Goal: Task Accomplishment & Management: Use online tool/utility

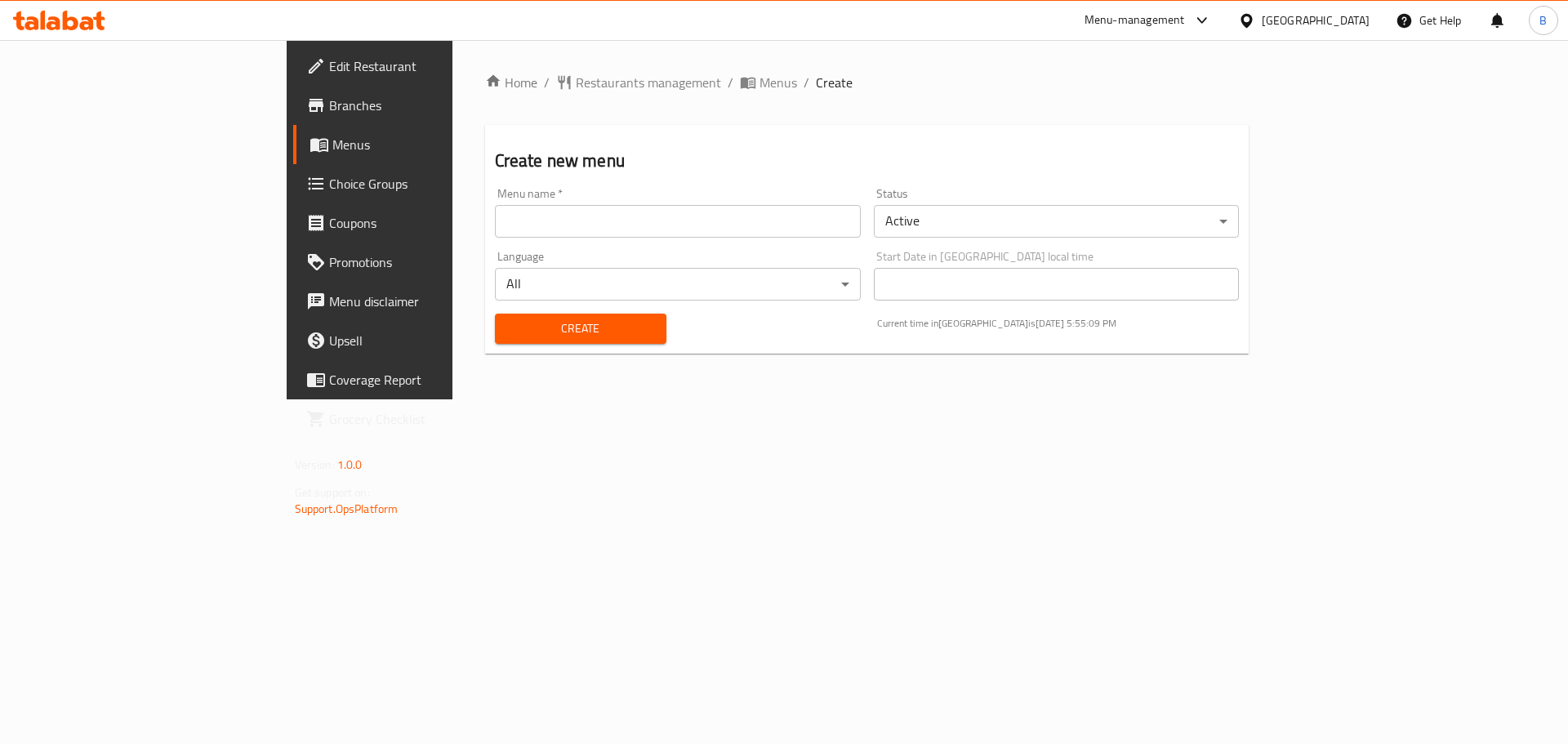
click at [495, 216] on input "text" at bounding box center [678, 221] width 366 height 32
type input "9"
type input "[DATE]"
click at [508, 323] on span "Create" at bounding box center [580, 328] width 145 height 20
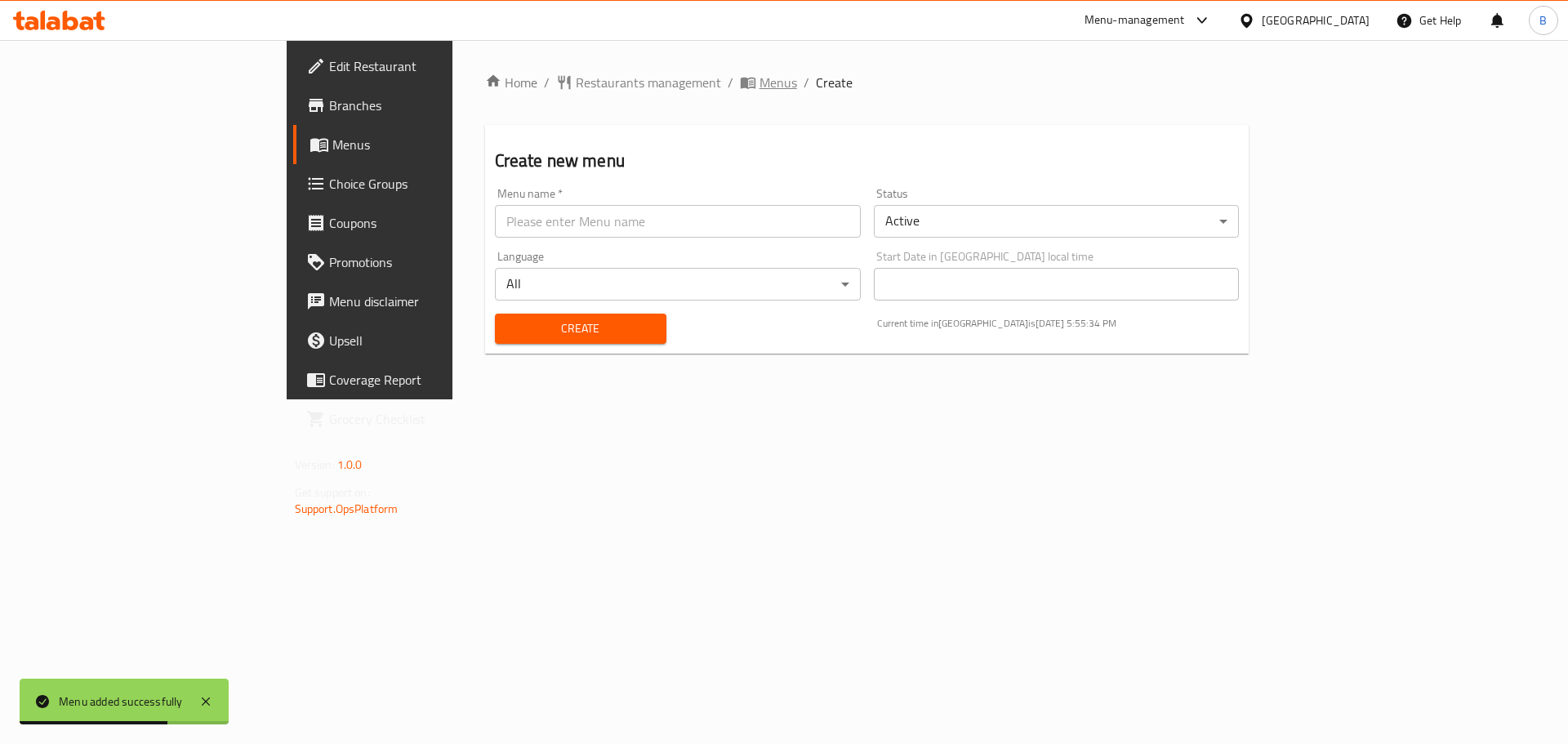
click at [760, 90] on span "Menus" at bounding box center [778, 82] width 38 height 19
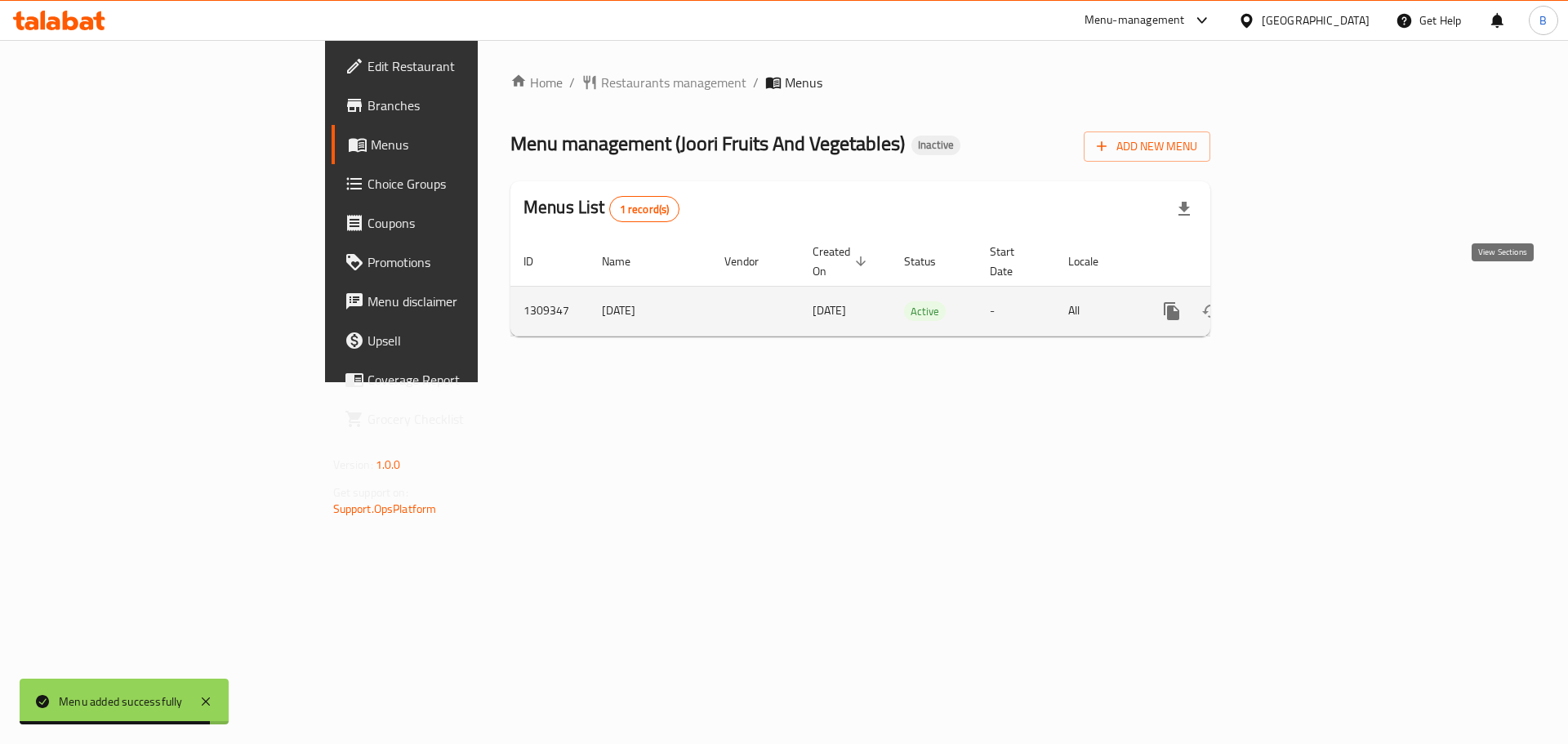
click at [1299, 301] on icon "enhanced table" at bounding box center [1290, 311] width 19 height 19
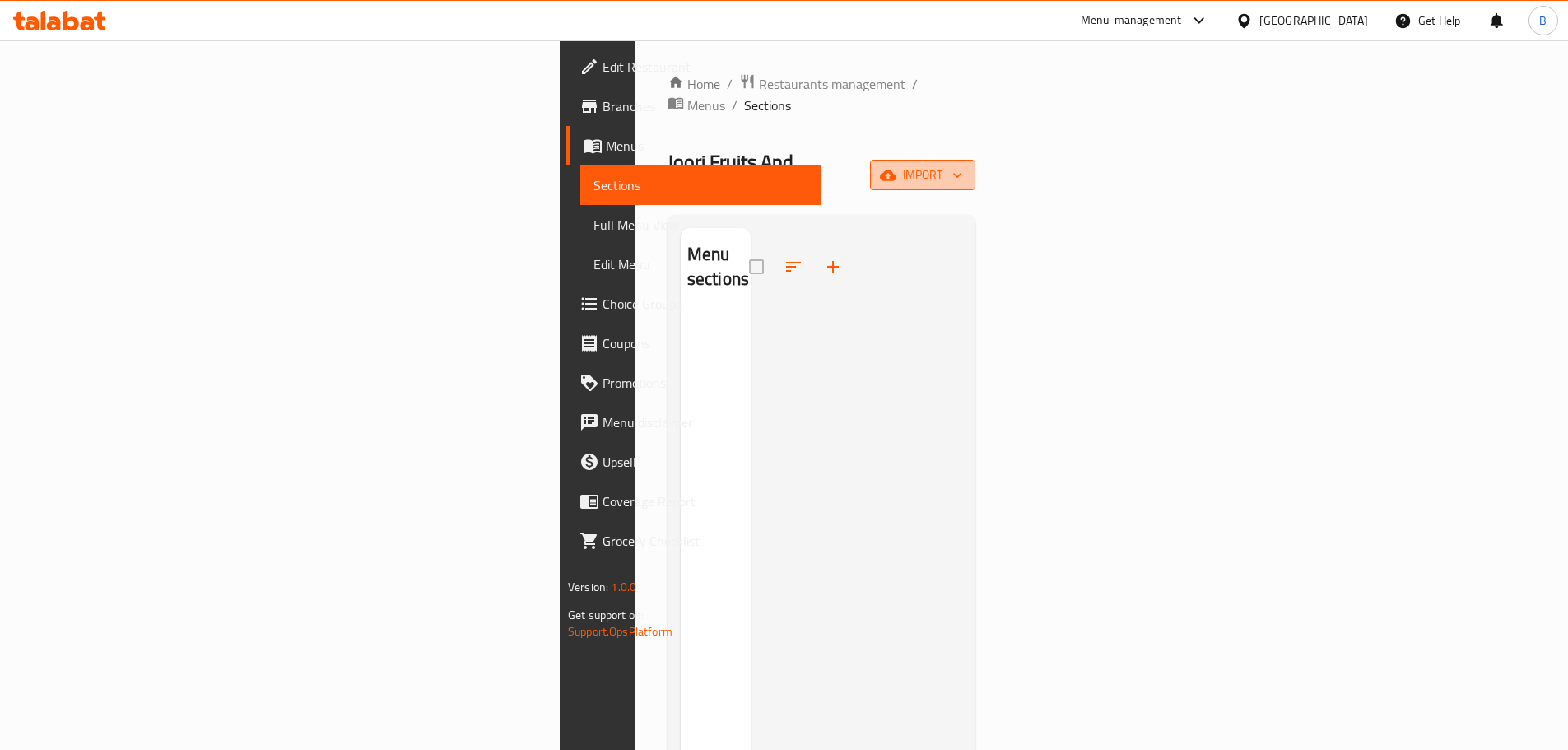
click at [975, 160] on button "import" at bounding box center [922, 175] width 105 height 31
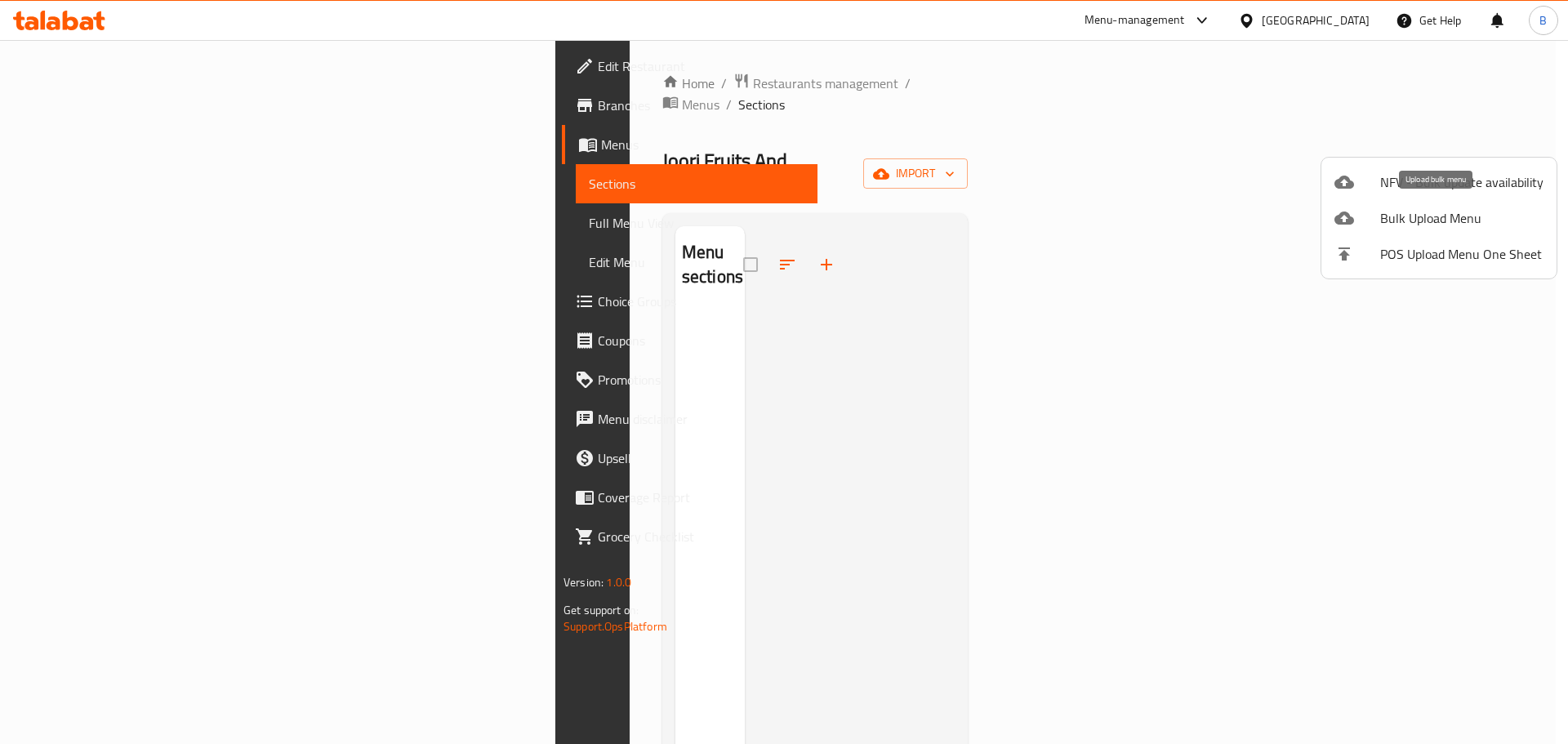
click at [1433, 220] on span "Bulk Upload Menu" at bounding box center [1462, 218] width 164 height 19
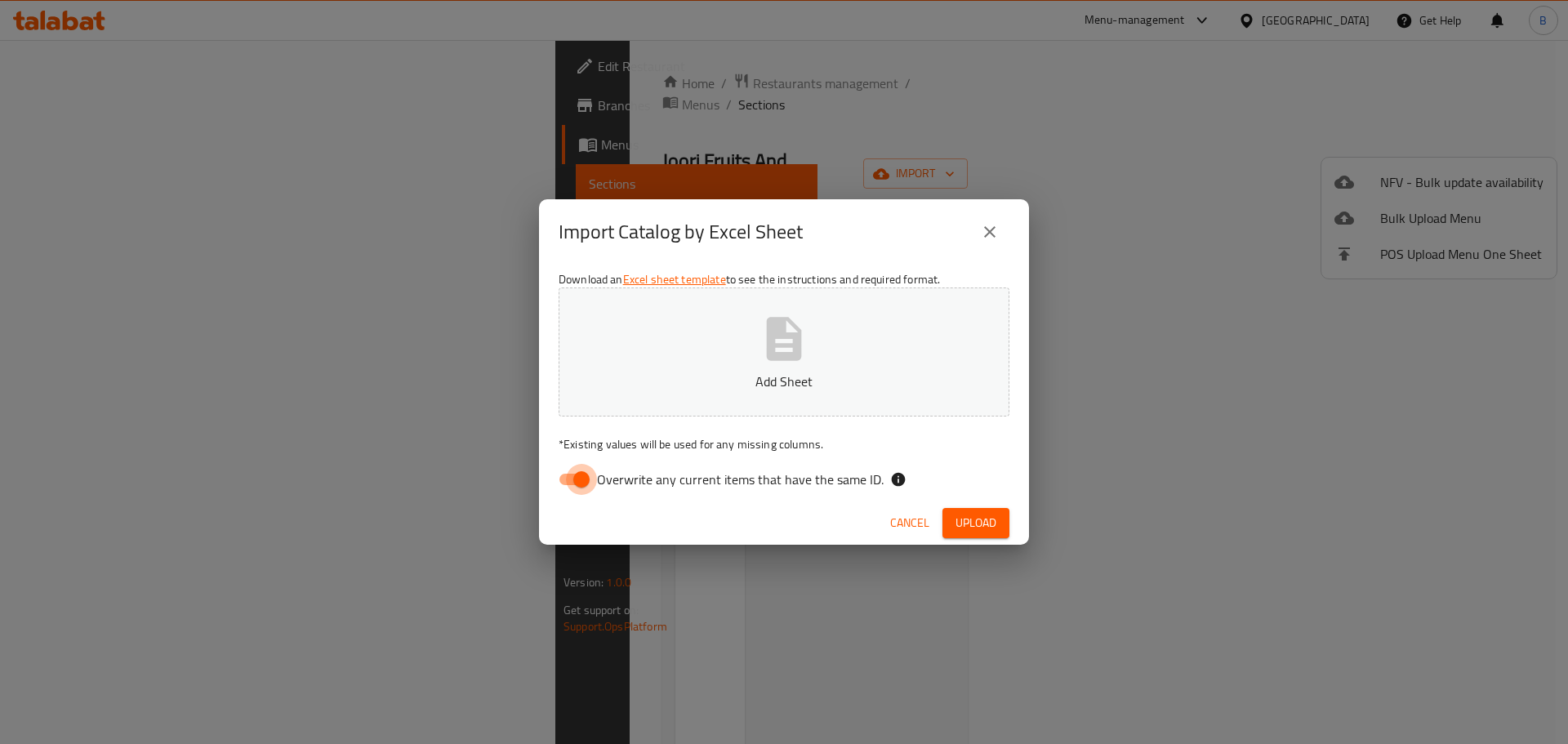
click at [586, 481] on input "Overwrite any current items that have the same ID." at bounding box center [581, 479] width 93 height 31
checkbox input "false"
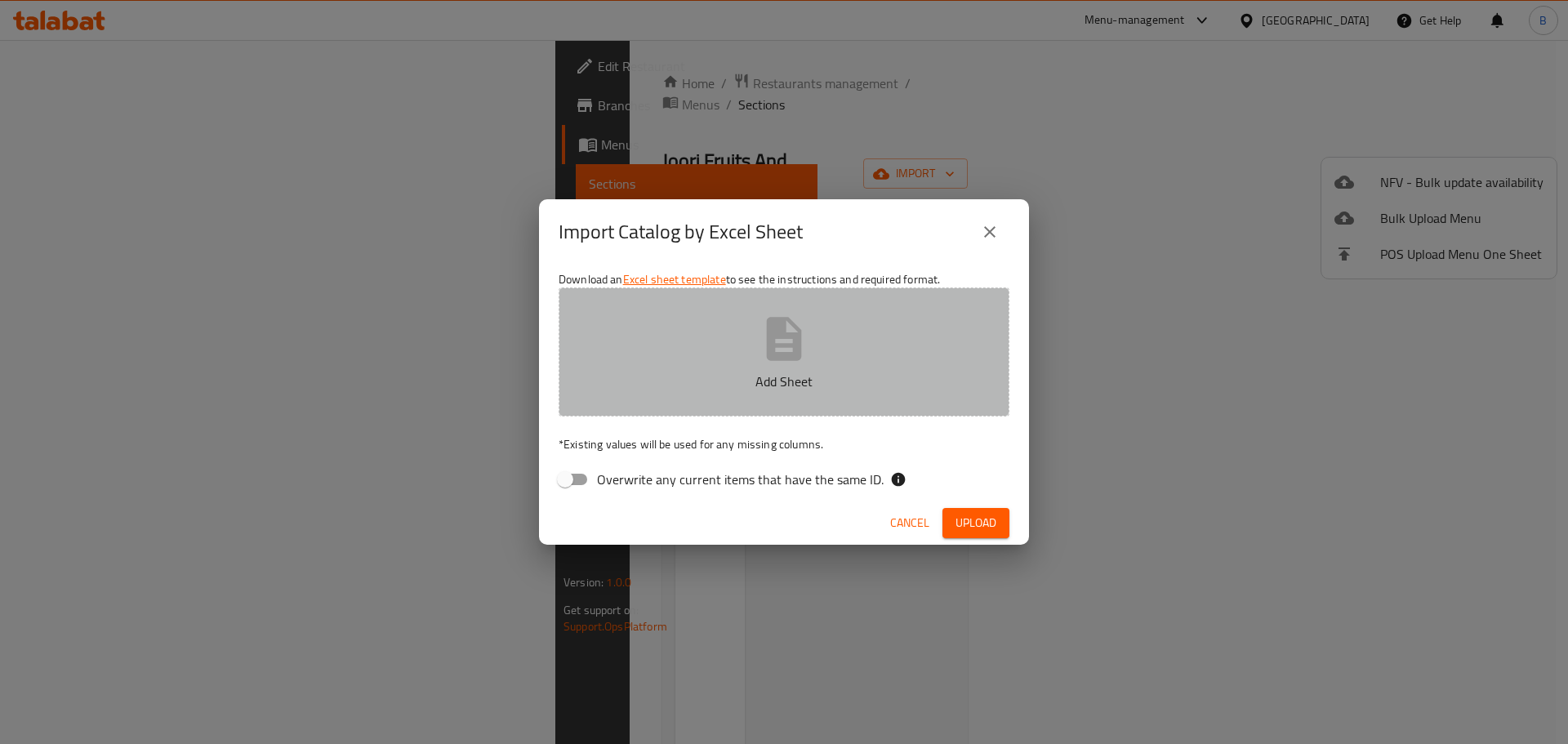
click at [769, 347] on icon "button" at bounding box center [784, 338] width 35 height 43
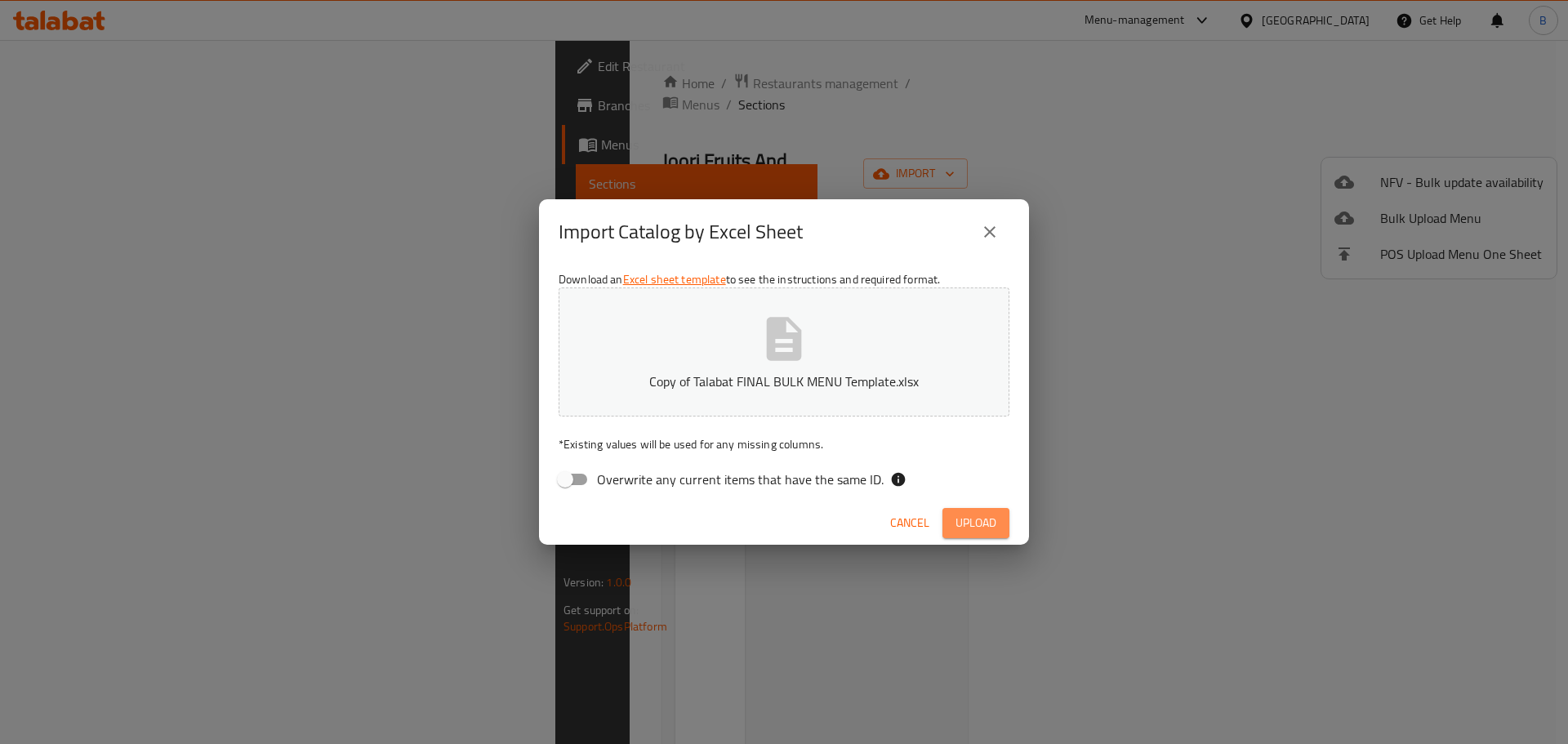
click at [989, 529] on span "Upload" at bounding box center [975, 523] width 41 height 20
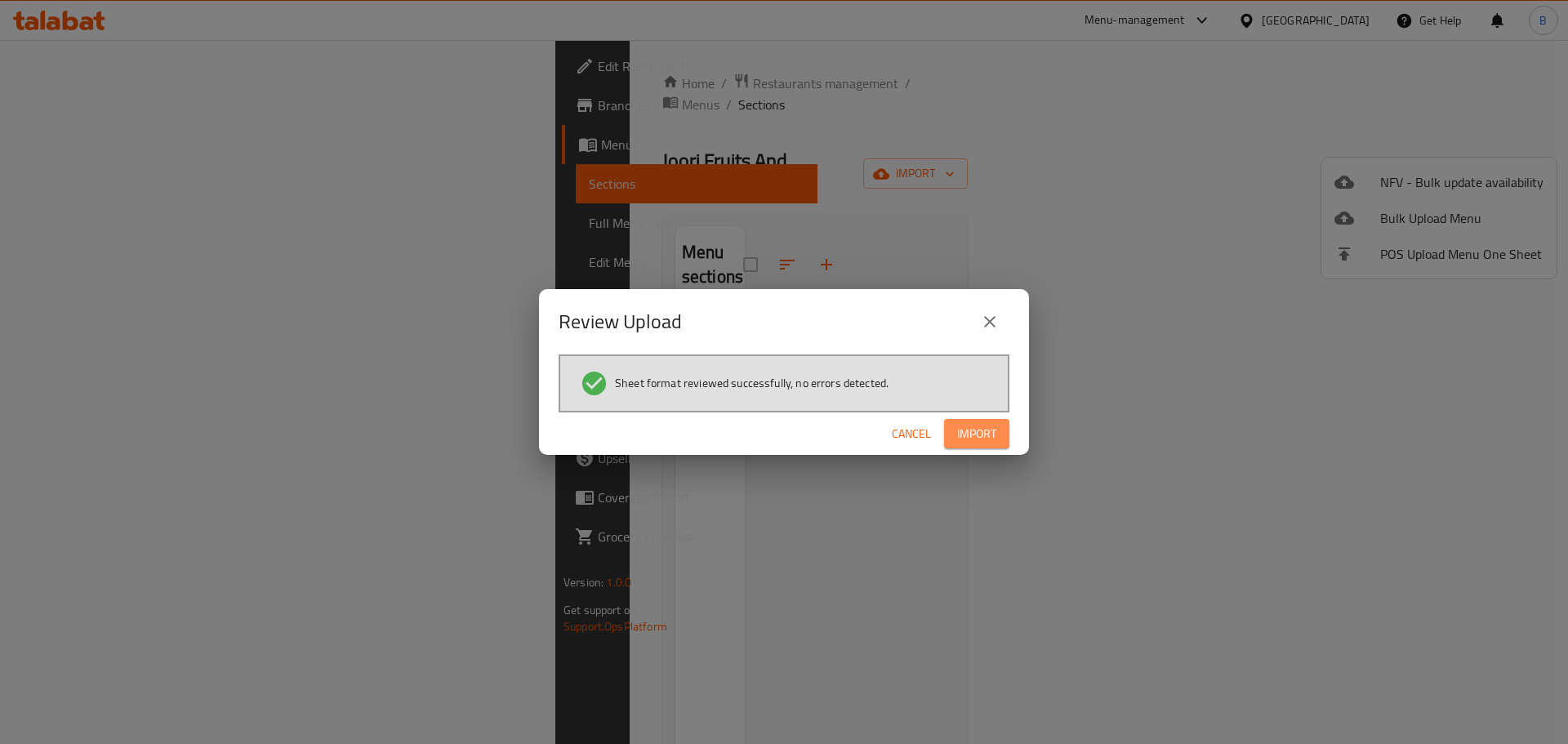
click at [968, 434] on span "Import" at bounding box center [976, 433] width 39 height 20
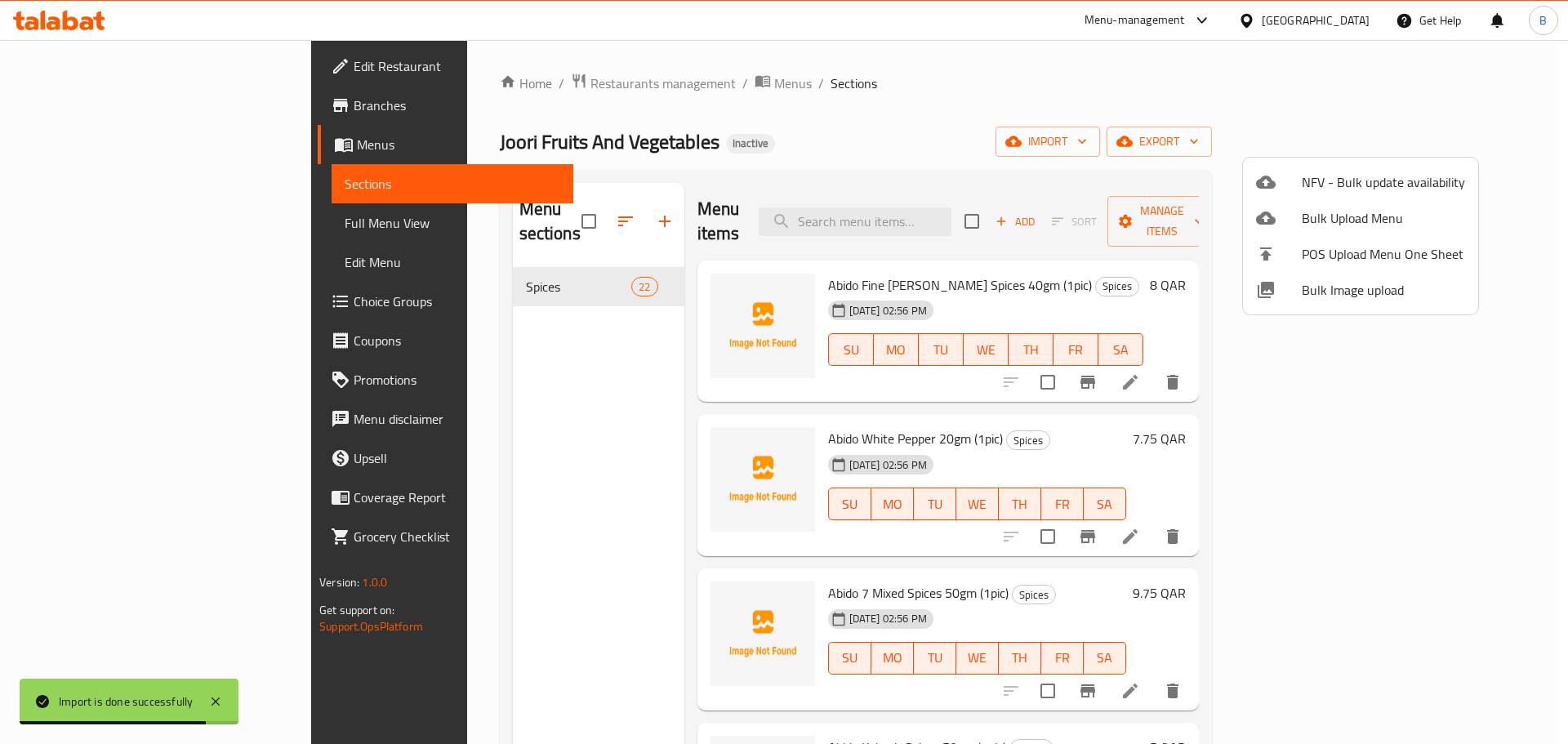
click at [823, 125] on div at bounding box center [784, 372] width 1568 height 744
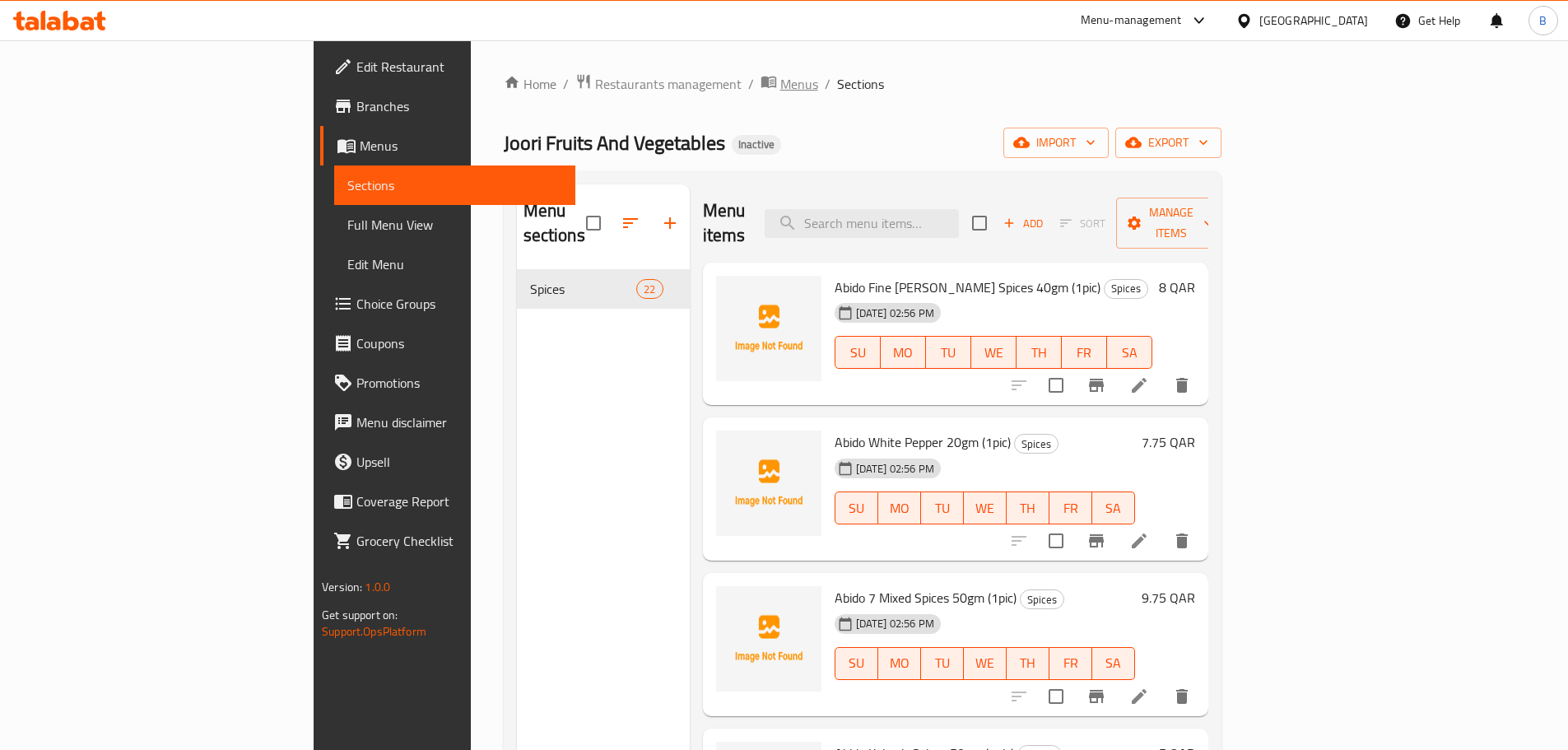
click at [761, 80] on icon "breadcrumb" at bounding box center [768, 82] width 15 height 11
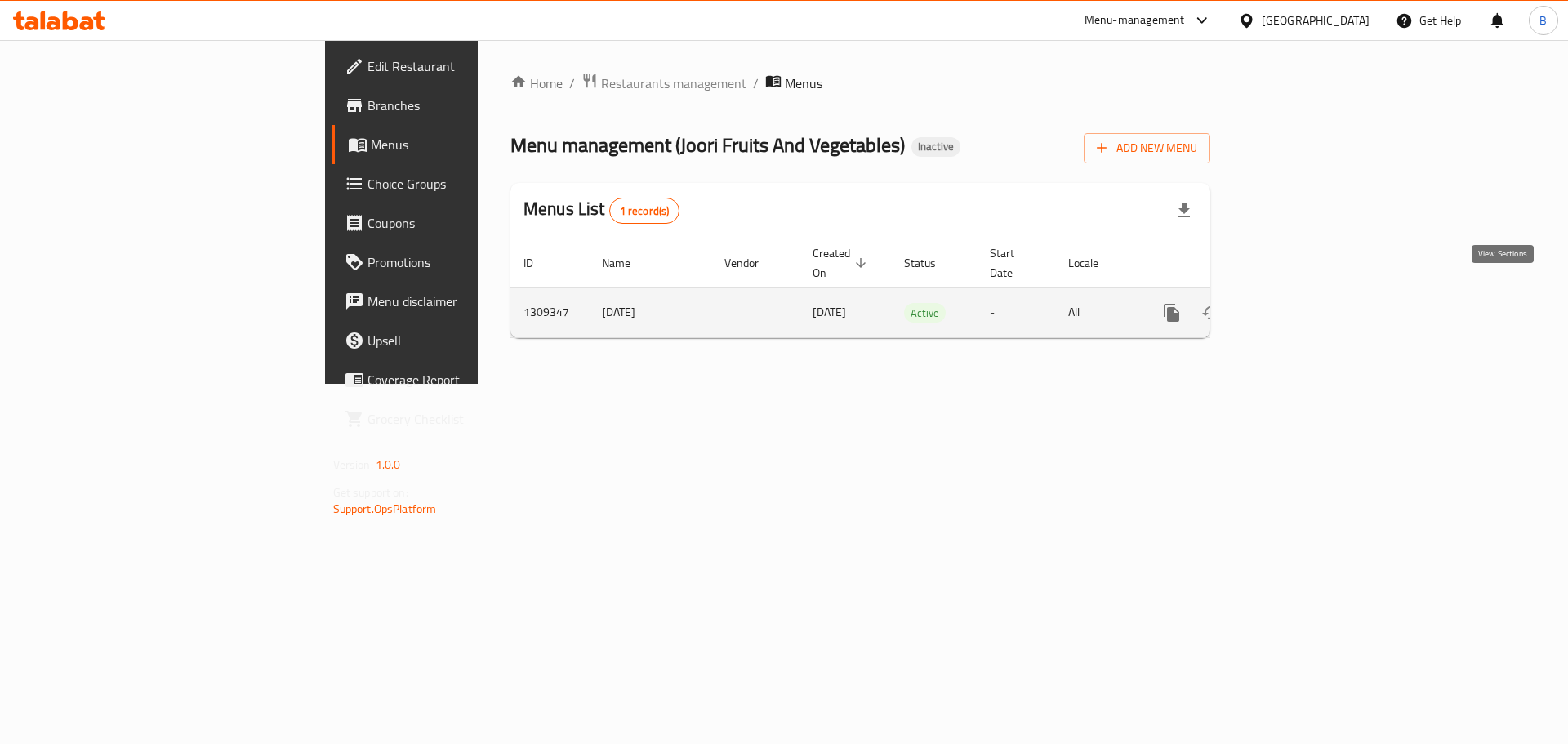
click at [1299, 303] on icon "enhanced table" at bounding box center [1290, 312] width 19 height 19
